Goal: Transaction & Acquisition: Purchase product/service

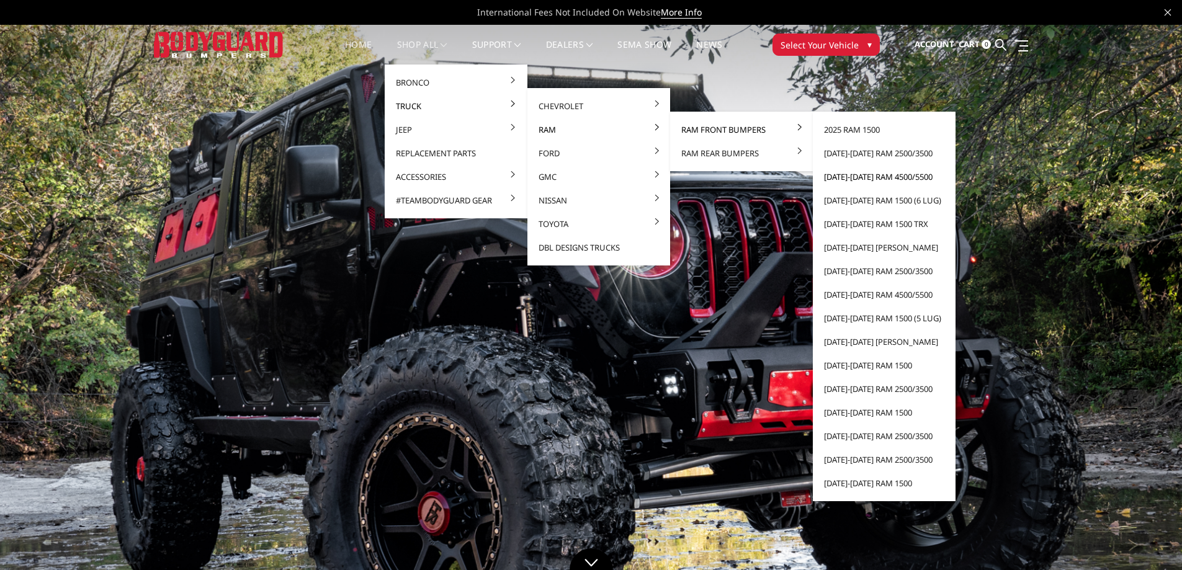
click at [898, 179] on link "[DATE]-[DATE] Ram 4500/5500" at bounding box center [884, 177] width 133 height 24
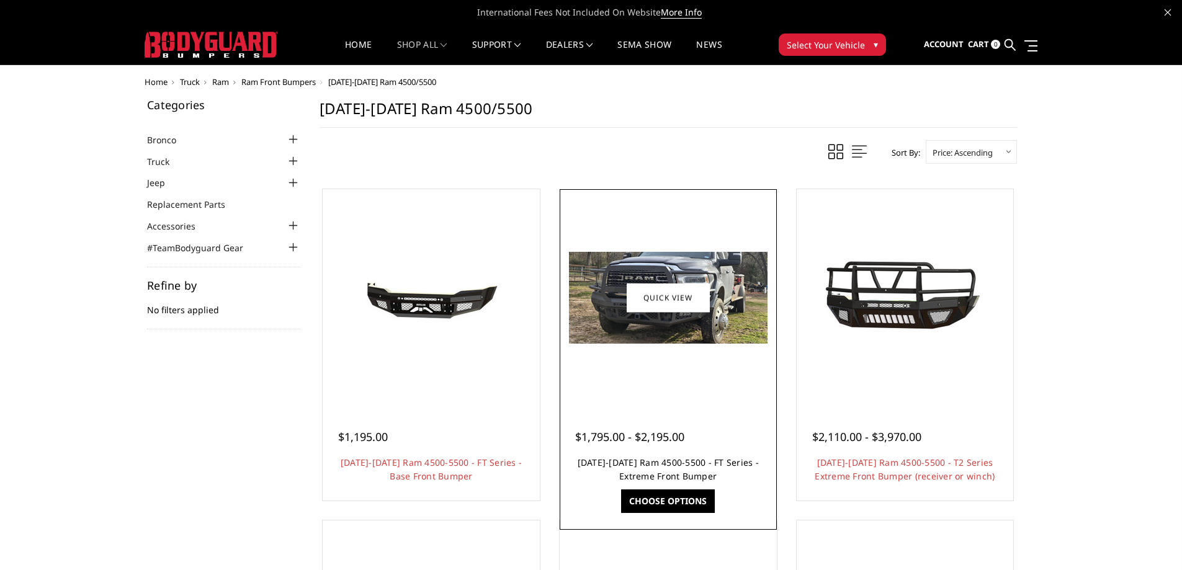
click at [671, 467] on link "2019-2025 Ram 4500-5500 - FT Series - Extreme Front Bumper" at bounding box center [668, 469] width 181 height 25
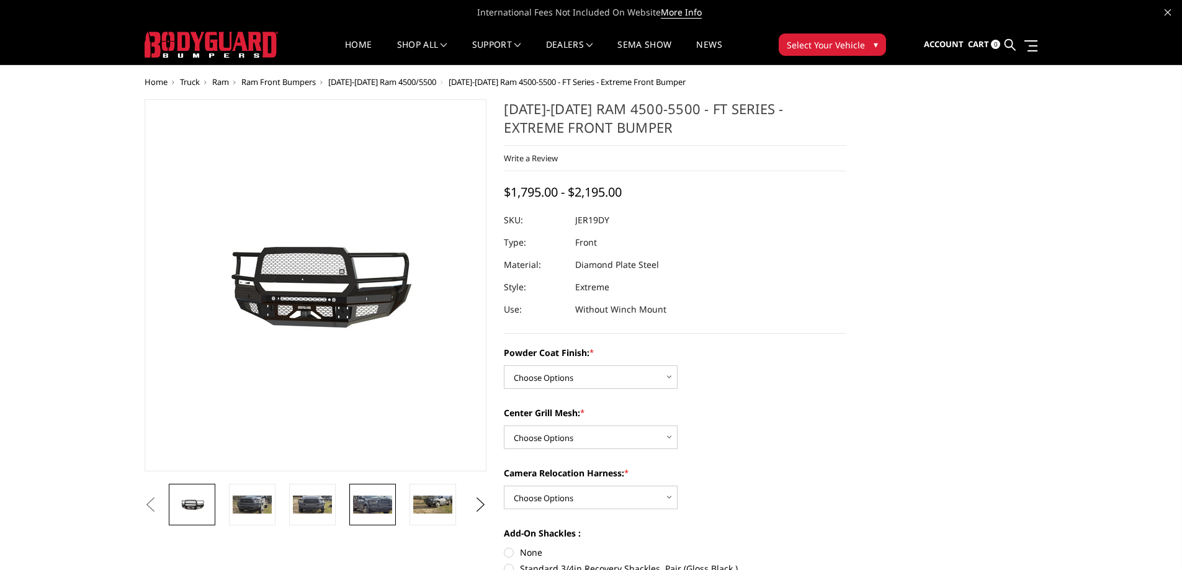
click at [370, 501] on img at bounding box center [372, 505] width 39 height 18
